Goal: Task Accomplishment & Management: Complete application form

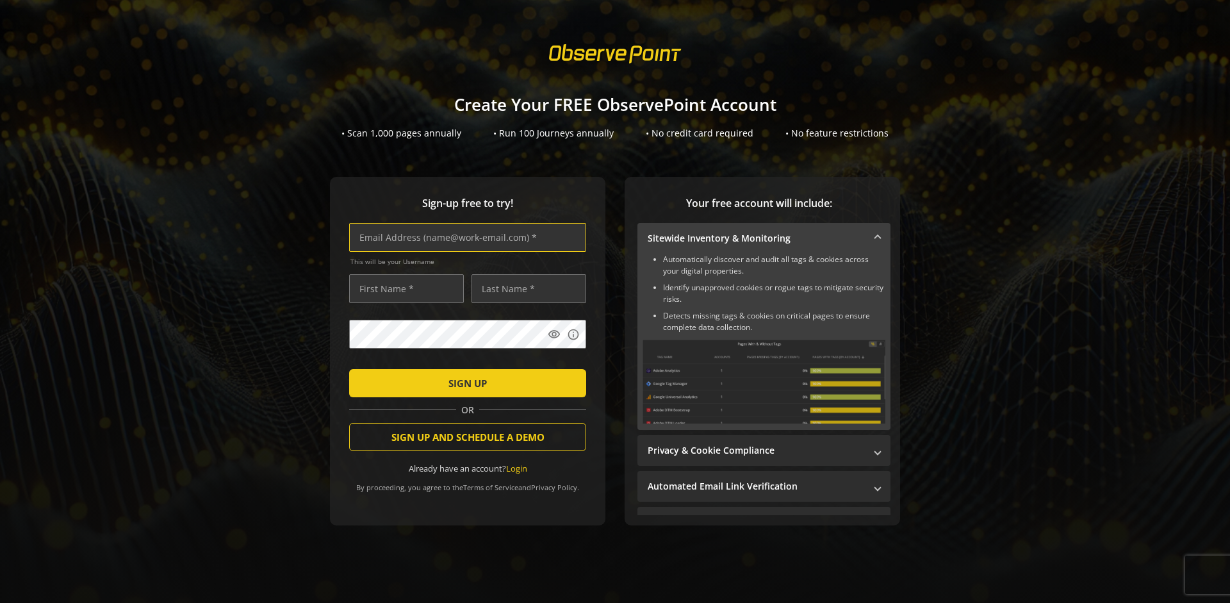
click at [465, 237] on input "text" at bounding box center [467, 237] width 237 height 29
type input "[EMAIL_ADDRESS][DOMAIN_NAME]"
click at [403, 288] on input "text" at bounding box center [406, 288] width 115 height 29
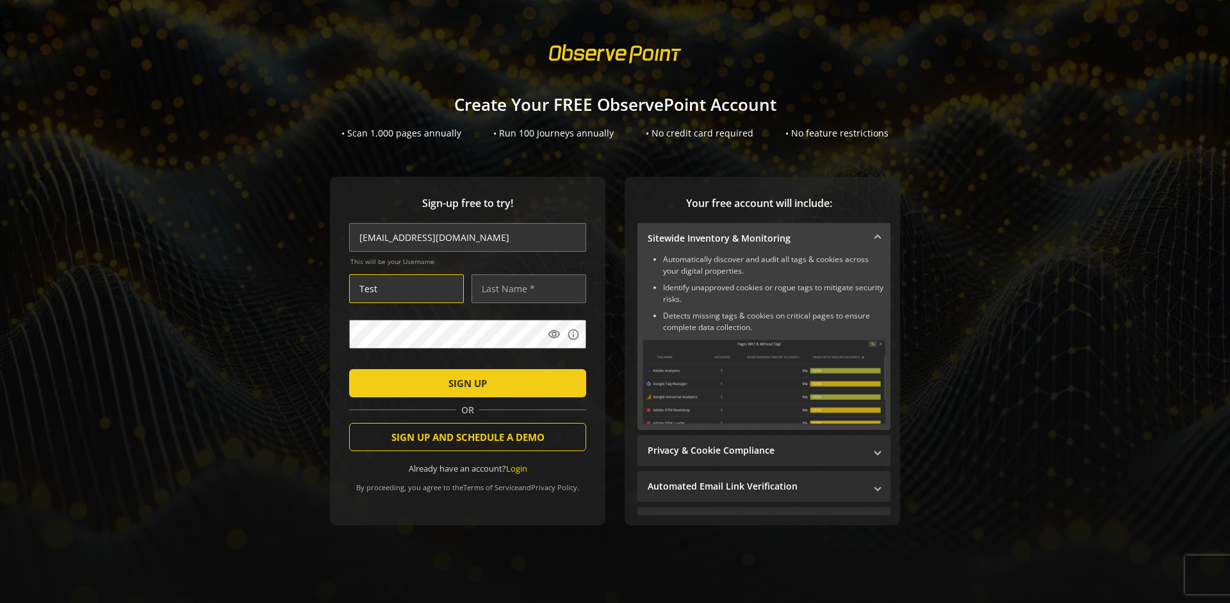
type input "Test"
click at [525, 288] on input "text" at bounding box center [529, 288] width 115 height 29
type input "User"
click at [465, 383] on span "SIGN UP" at bounding box center [468, 383] width 38 height 23
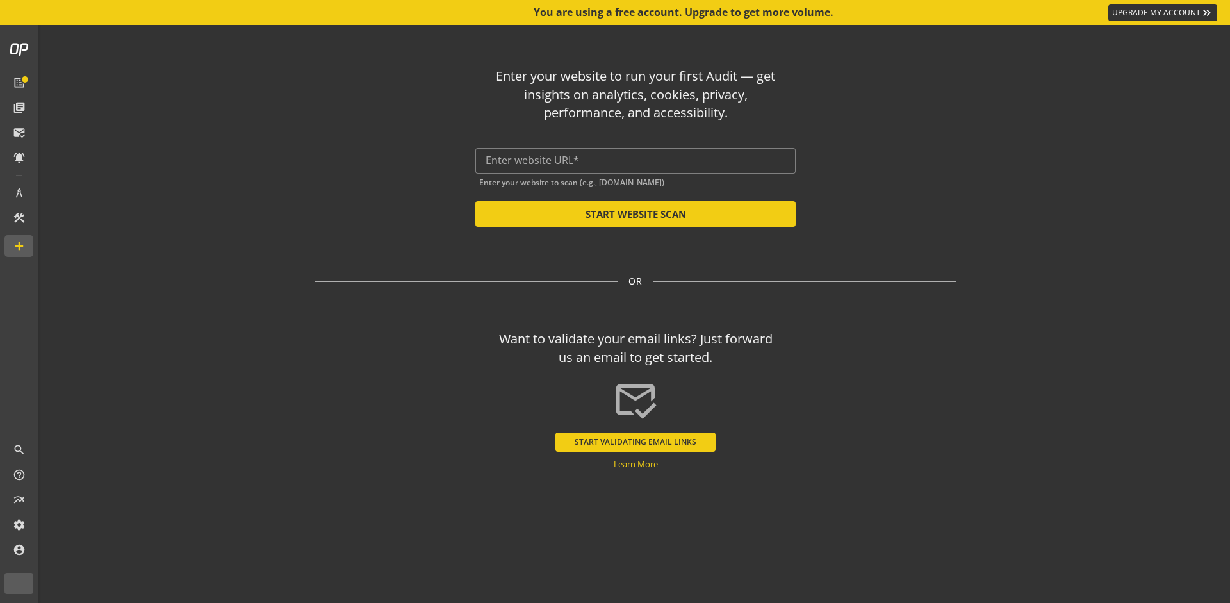
click at [636, 160] on input "text" at bounding box center [636, 160] width 300 height 12
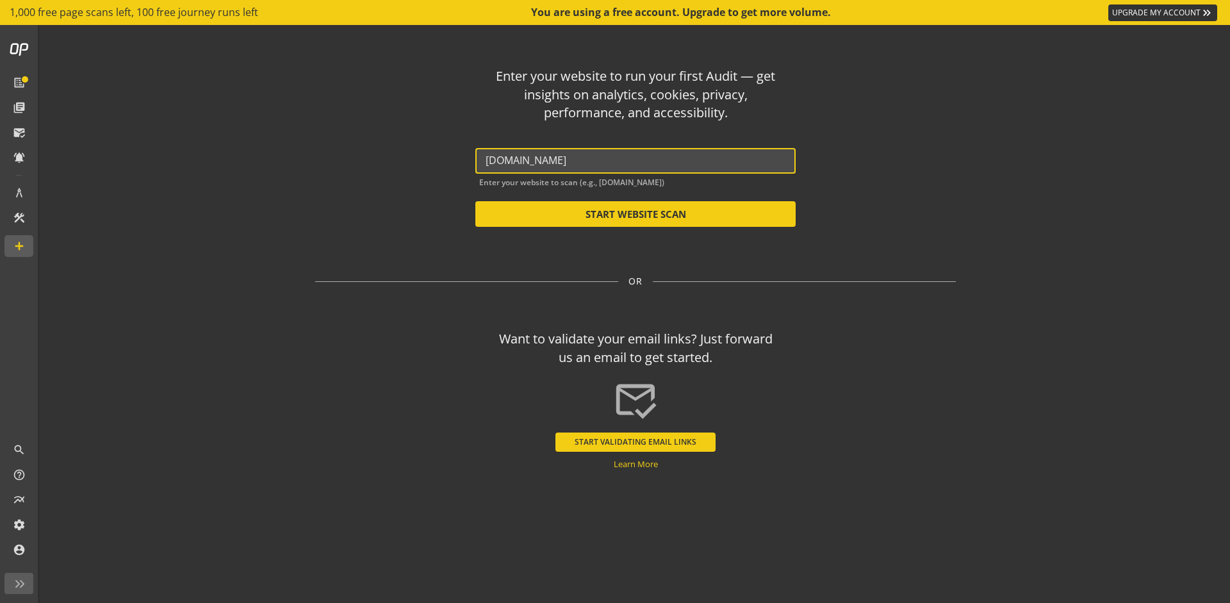
click at [636, 214] on button "START WEBSITE SCAN" at bounding box center [636, 214] width 320 height 26
type input "[URL][DOMAIN_NAME]"
